Goal: Task Accomplishment & Management: Manage account settings

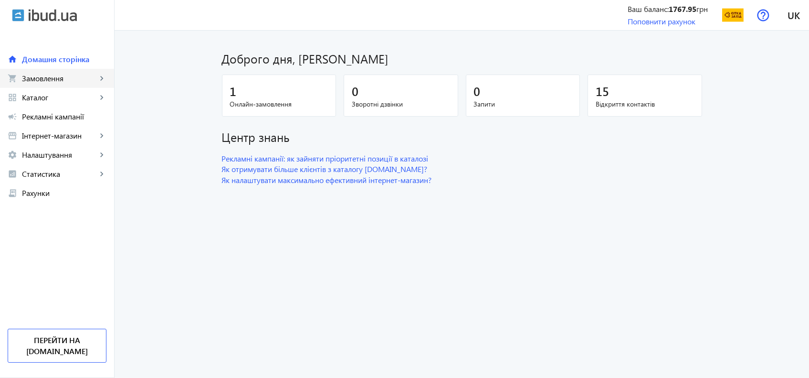
click at [59, 77] on span "Замовлення" at bounding box center [59, 79] width 75 height 10
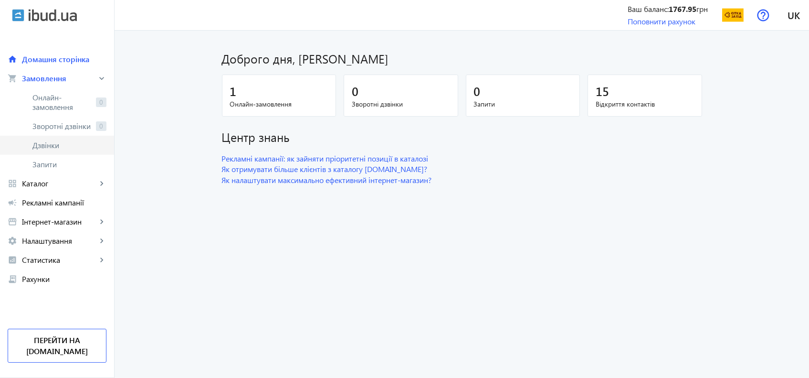
click at [49, 144] on span "Дзвінки" at bounding box center [69, 145] width 74 height 10
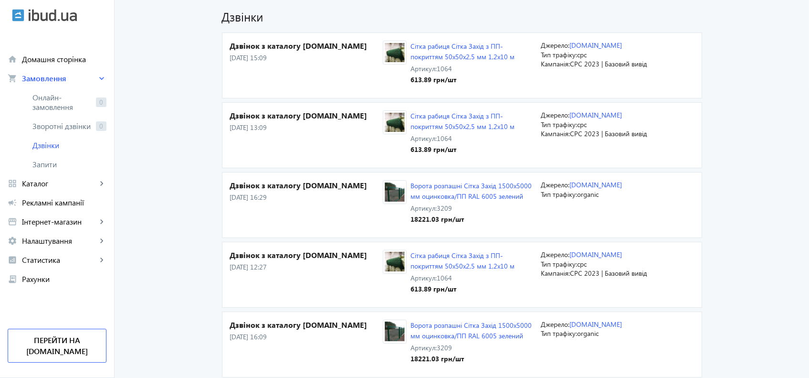
scroll to position [34, 0]
